Goal: Task Accomplishment & Management: Use online tool/utility

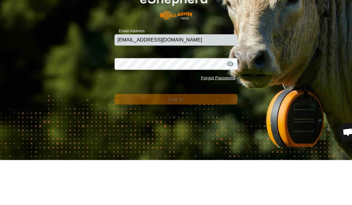
type input "[EMAIL_ADDRESS][DOMAIN_NAME]"
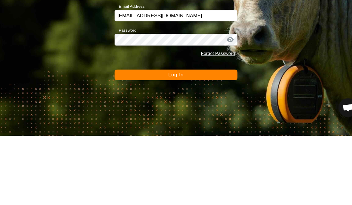
click at [189, 142] on button "Log In" at bounding box center [175, 147] width 117 height 10
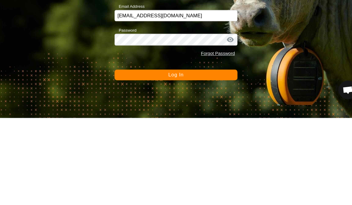
click at [191, 159] on button "Log In" at bounding box center [175, 164] width 117 height 10
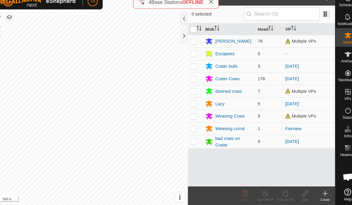
click at [238, 45] on div "[PERSON_NAME]" at bounding box center [226, 48] width 45 height 7
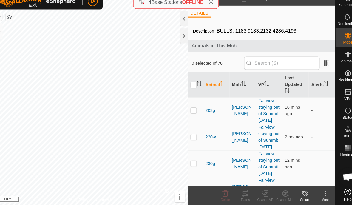
click at [190, 87] on input "checkbox" at bounding box center [193, 90] width 6 height 6
checkbox input "true"
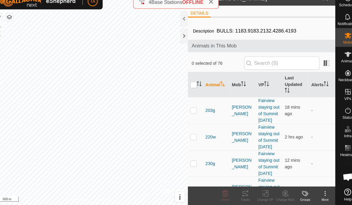
checkbox input "true"
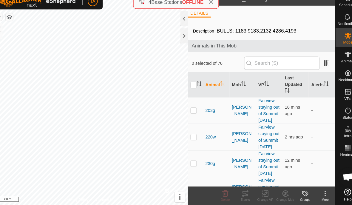
checkbox input "true"
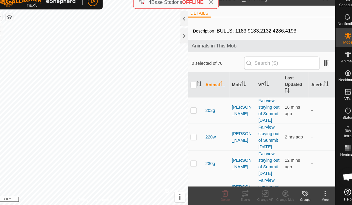
checkbox input "true"
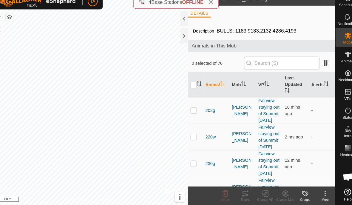
checkbox input "true"
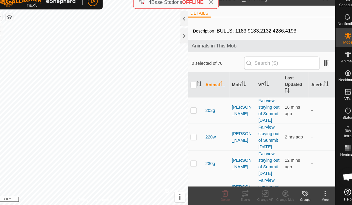
checkbox input "true"
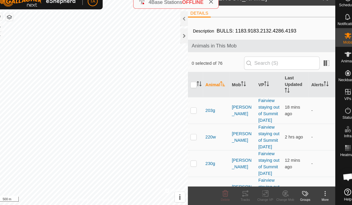
checkbox input "true"
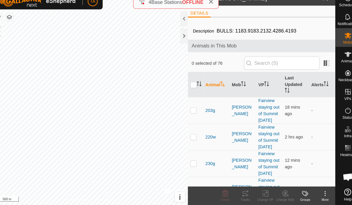
checkbox input "true"
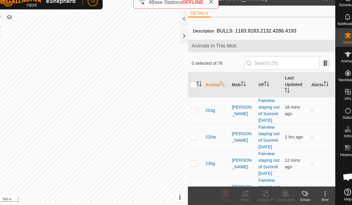
checkbox input "true"
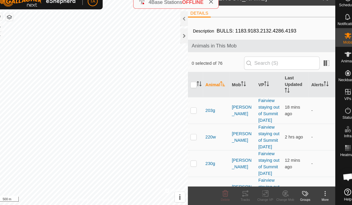
checkbox input "true"
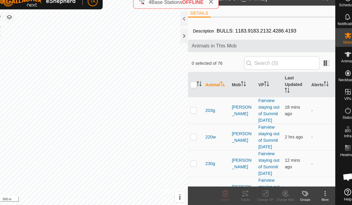
checkbox input "true"
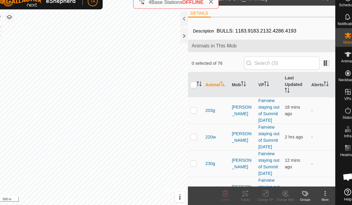
checkbox input "true"
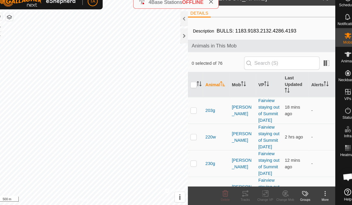
checkbox input "true"
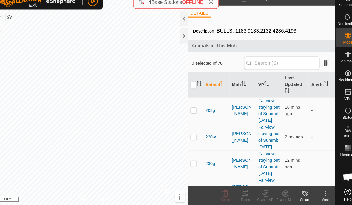
checkbox input "true"
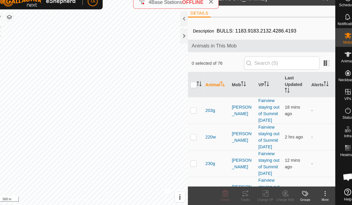
checkbox input "true"
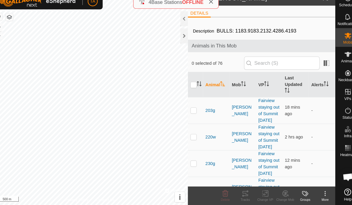
checkbox input "true"
click at [258, 190] on icon at bounding box center [261, 193] width 7 height 7
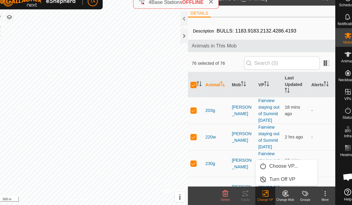
click at [281, 164] on span "Choose VP..." at bounding box center [278, 167] width 27 height 7
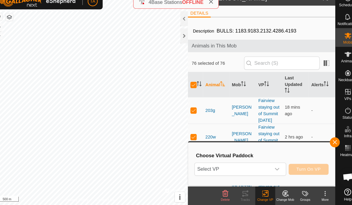
click at [323, 140] on button "button" at bounding box center [328, 145] width 10 height 10
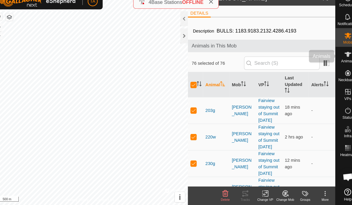
click at [334, 66] on span "Animals" at bounding box center [340, 68] width 13 height 4
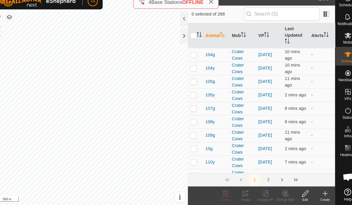
click at [335, 56] on es-animals-svg-icon at bounding box center [340, 61] width 11 height 10
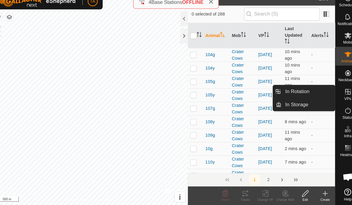
click at [303, 90] on link "In Rotation" at bounding box center [302, 96] width 51 height 12
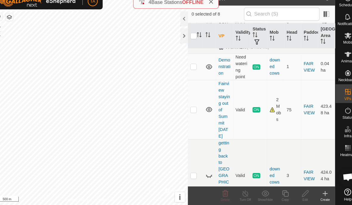
scroll to position [89, 0]
click at [190, 70] on p-checkbox at bounding box center [193, 72] width 6 height 5
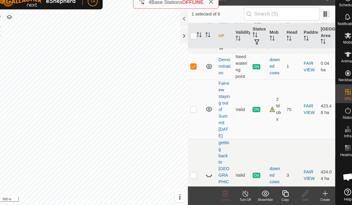
click at [190, 70] on p-checkbox at bounding box center [193, 72] width 6 height 5
checkbox input "false"
click at [190, 111] on p-checkbox at bounding box center [193, 113] width 6 height 5
checkbox input "false"
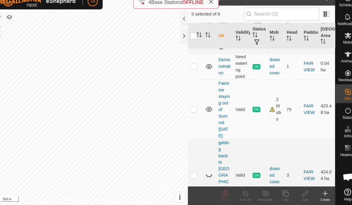
click at [187, 153] on td at bounding box center [194, 176] width 14 height 69
click at [204, 173] on icon at bounding box center [207, 176] width 7 height 7
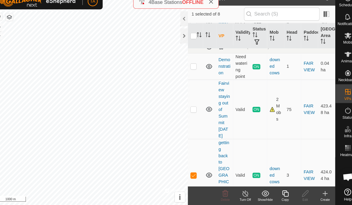
click at [187, 153] on td at bounding box center [194, 176] width 14 height 69
checkbox input "false"
click at [190, 111] on p-checkbox at bounding box center [193, 113] width 6 height 5
checkbox input "true"
click at [273, 198] on div "Copy" at bounding box center [280, 200] width 19 height 4
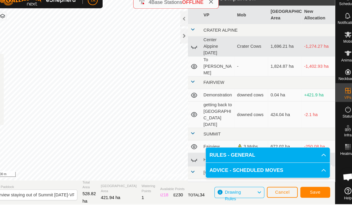
click at [305, 190] on span "Save" at bounding box center [309, 192] width 10 height 5
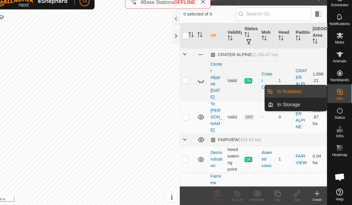
click at [292, 90] on link "In Rotation" at bounding box center [302, 96] width 51 height 12
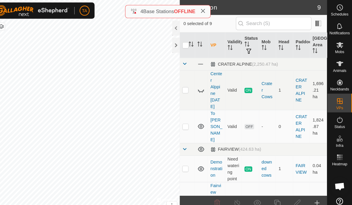
click at [190, 123] on p-checkbox at bounding box center [193, 120] width 6 height 5
click at [187, 127] on td at bounding box center [194, 121] width 14 height 32
checkbox input "false"
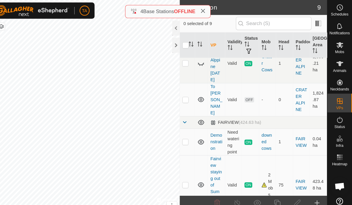
scroll to position [34, 0]
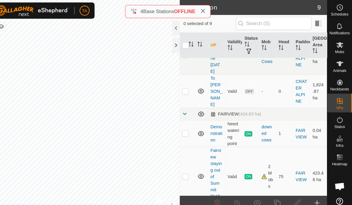
click at [190, 129] on p-checkbox at bounding box center [193, 127] width 6 height 5
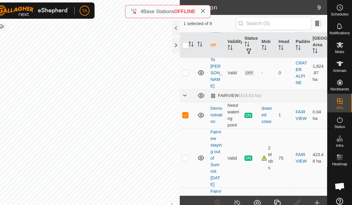
scroll to position [49, 0]
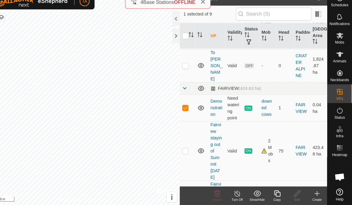
click at [187, 107] on td at bounding box center [194, 111] width 14 height 25
checkbox input "false"
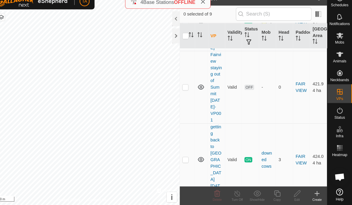
scroll to position [165, 0]
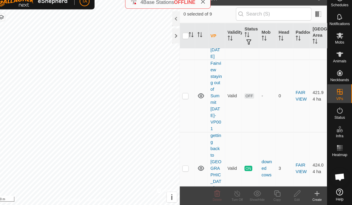
click at [187, 86] on td at bounding box center [194, 100] width 14 height 69
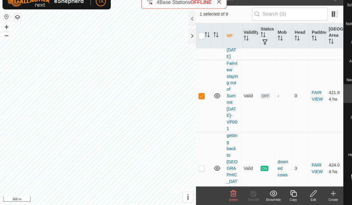
click at [191, 85] on td at bounding box center [194, 100] width 14 height 69
click at [193, 86] on td at bounding box center [194, 100] width 14 height 69
click at [193, 85] on td at bounding box center [194, 100] width 14 height 69
click at [193, 87] on td at bounding box center [194, 100] width 14 height 69
click at [210, 97] on icon at bounding box center [207, 100] width 7 height 7
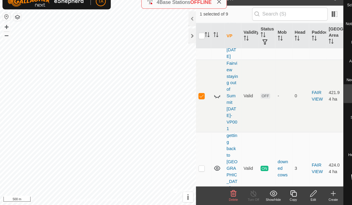
click at [210, 97] on icon at bounding box center [207, 100] width 7 height 7
click at [193, 98] on p-checkbox at bounding box center [193, 100] width 6 height 5
checkbox input "false"
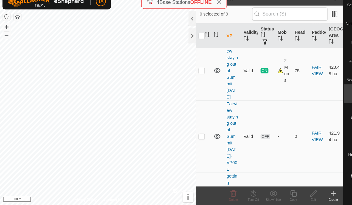
scroll to position [125, 0]
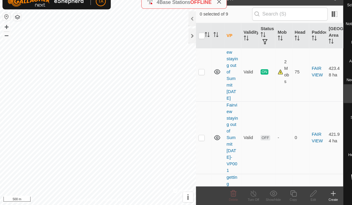
click at [193, 75] on p-checkbox at bounding box center [193, 77] width 6 height 5
checkbox input "true"
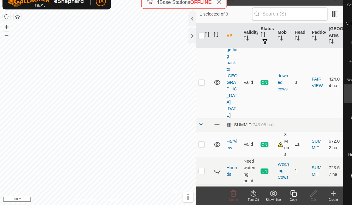
scroll to position [251, 0]
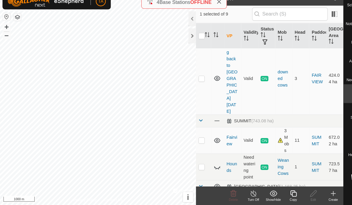
click at [282, 198] on div "Copy" at bounding box center [280, 200] width 19 height 4
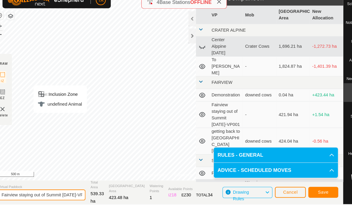
click at [53, 190] on input "Fairview staying out of Summit [DATE]-VP002" at bounding box center [40, 195] width 84 height 10
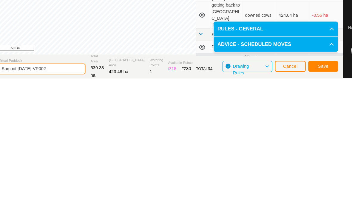
click at [53, 190] on input "Summit [DATE]-VP002" at bounding box center [40, 195] width 84 height 10
type input "S"
type input "[DATE]"
click at [311, 190] on span "Save" at bounding box center [309, 192] width 10 height 5
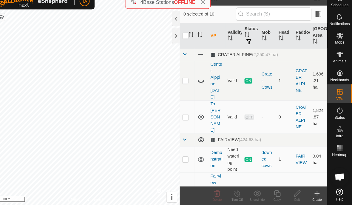
click at [337, 40] on icon at bounding box center [340, 43] width 7 height 6
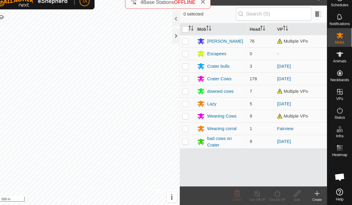
click at [187, 42] on td at bounding box center [194, 48] width 14 height 12
checkbox input "true"
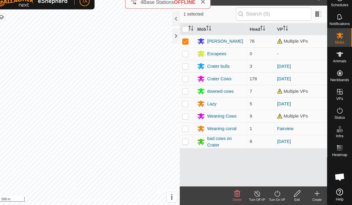
click at [277, 190] on icon at bounding box center [280, 193] width 7 height 7
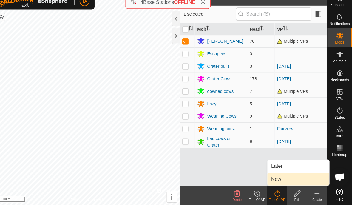
click at [276, 174] on link "Now" at bounding box center [300, 180] width 59 height 12
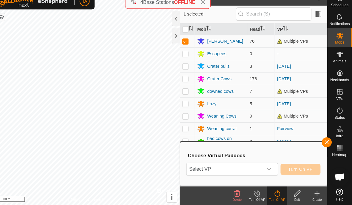
click at [247, 165] on span "Select VP" at bounding box center [230, 171] width 73 height 12
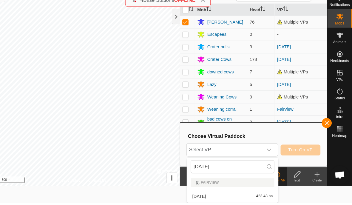
scroll to position [1, 0]
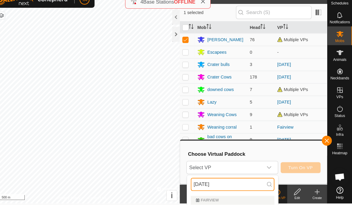
click at [238, 179] on input "[DATE]" at bounding box center [238, 185] width 80 height 13
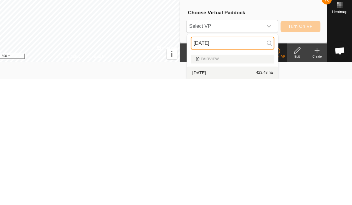
type input "[DATE]"
click at [210, 195] on div "[DATE] 423.48 ha" at bounding box center [238, 198] width 80 height 7
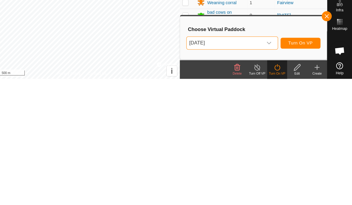
scroll to position [0, 0]
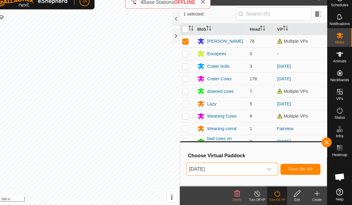
click at [291, 168] on span "Turn On VP" at bounding box center [302, 170] width 23 height 5
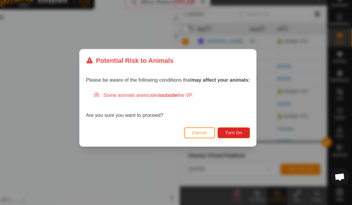
click at [230, 132] on button "Turn On" at bounding box center [239, 136] width 31 height 10
